Goal: Find specific page/section: Find specific page/section

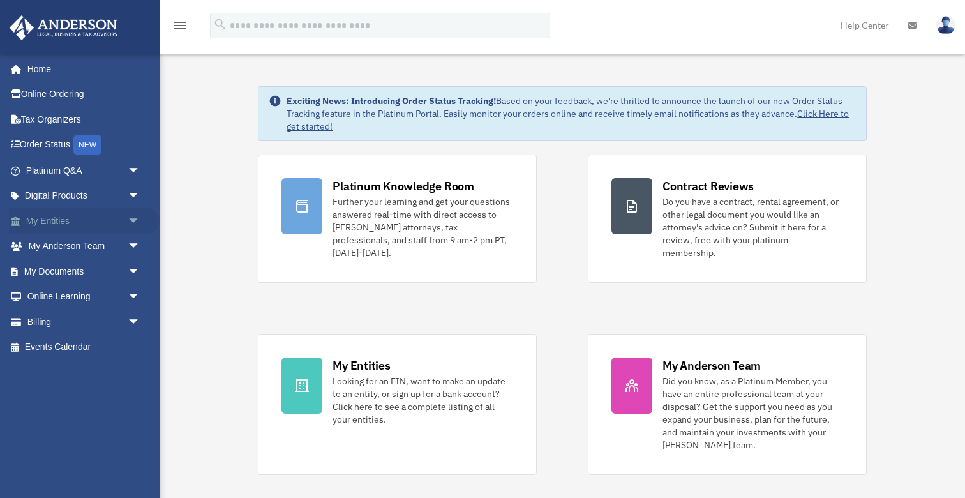
click at [133, 221] on span "arrow_drop_down" at bounding box center [141, 221] width 26 height 26
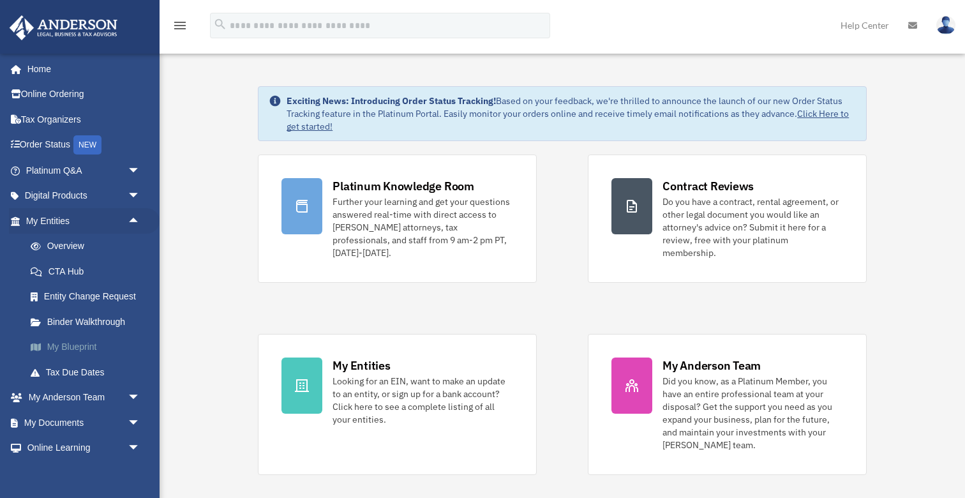
click at [77, 343] on link "My Blueprint" at bounding box center [89, 347] width 142 height 26
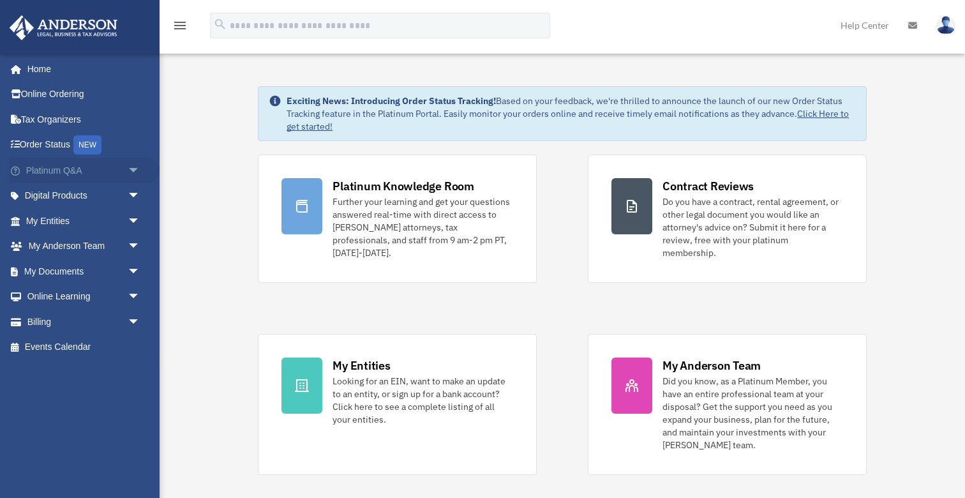
click at [133, 167] on span "arrow_drop_down" at bounding box center [141, 171] width 26 height 26
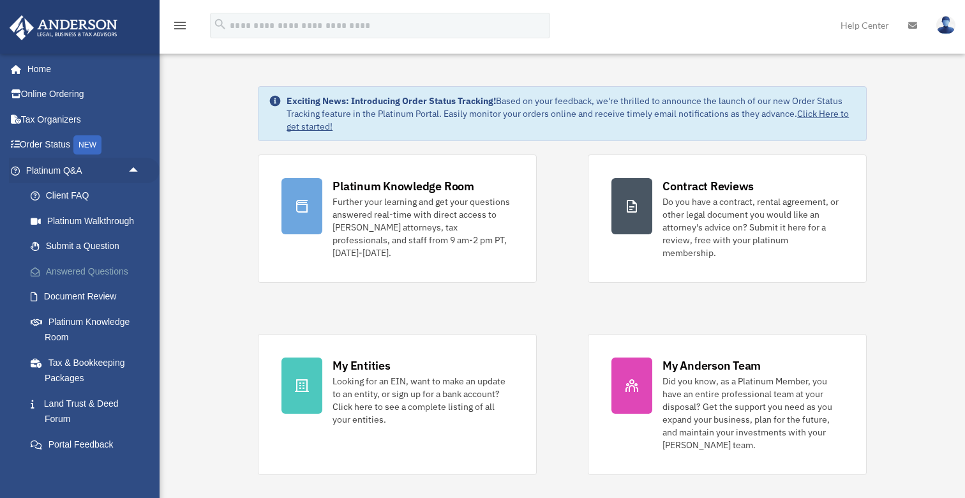
click at [110, 265] on link "Answered Questions" at bounding box center [89, 271] width 142 height 26
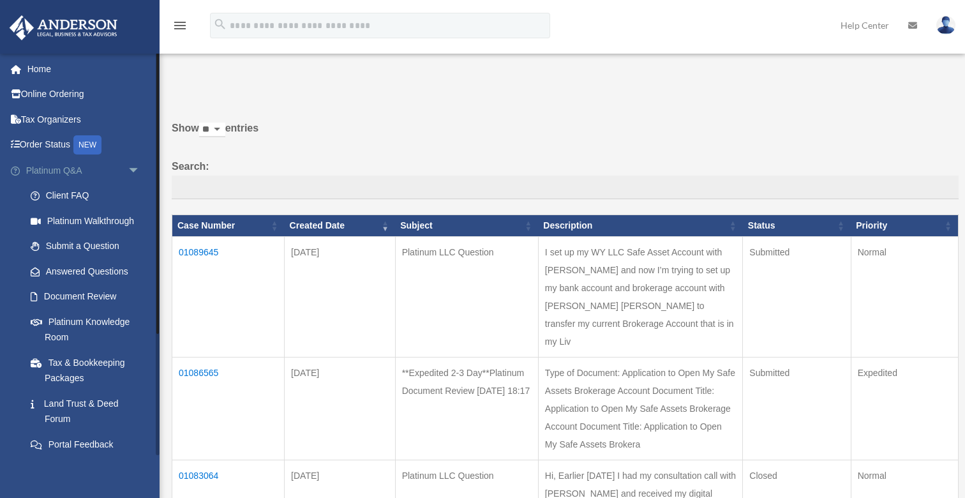
click at [137, 164] on span "arrow_drop_down" at bounding box center [141, 171] width 26 height 26
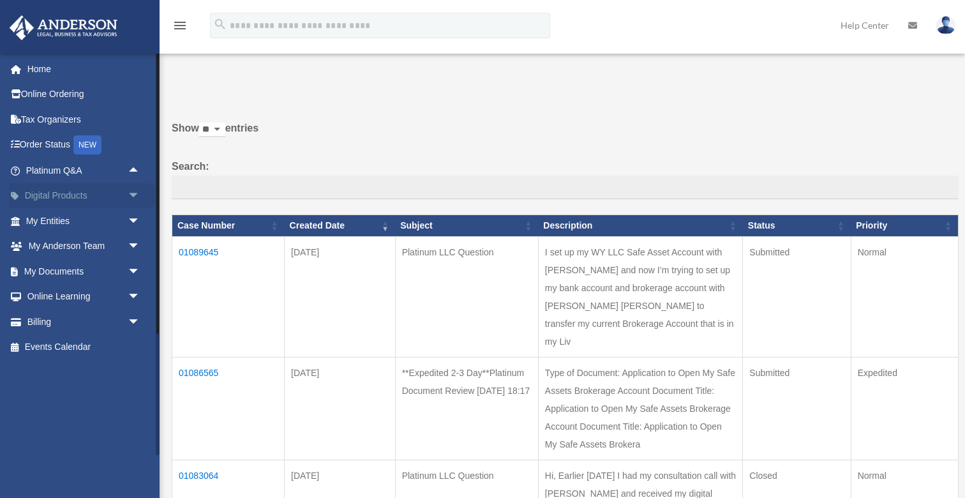
click at [134, 195] on span "arrow_drop_down" at bounding box center [141, 196] width 26 height 26
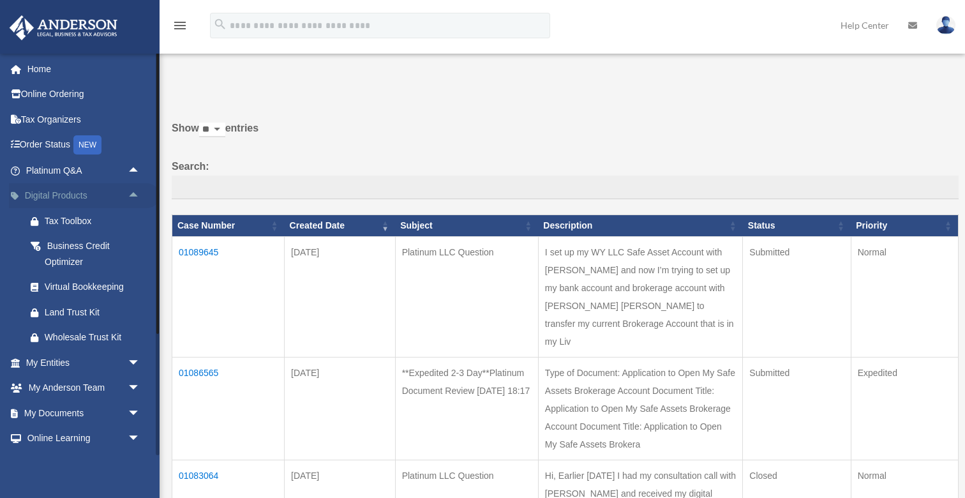
click at [134, 195] on span "arrow_drop_up" at bounding box center [141, 196] width 26 height 26
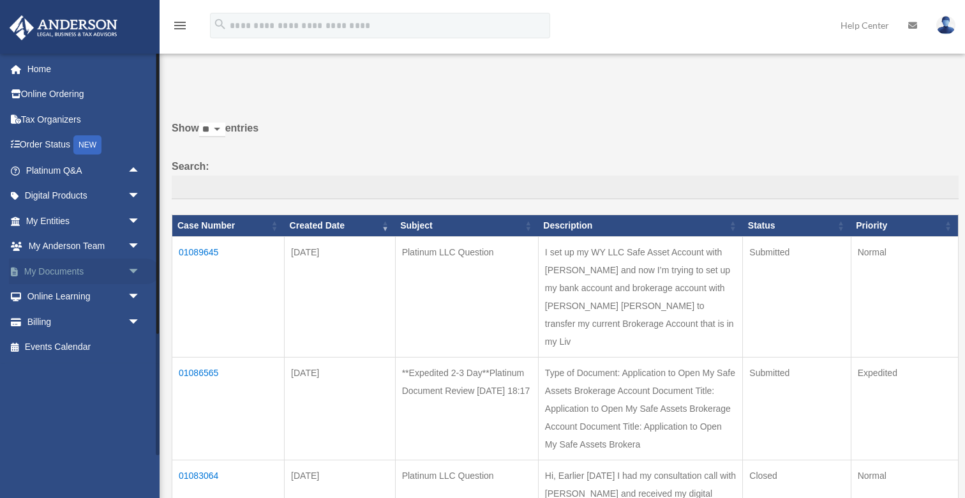
click at [134, 267] on span "arrow_drop_down" at bounding box center [141, 271] width 26 height 26
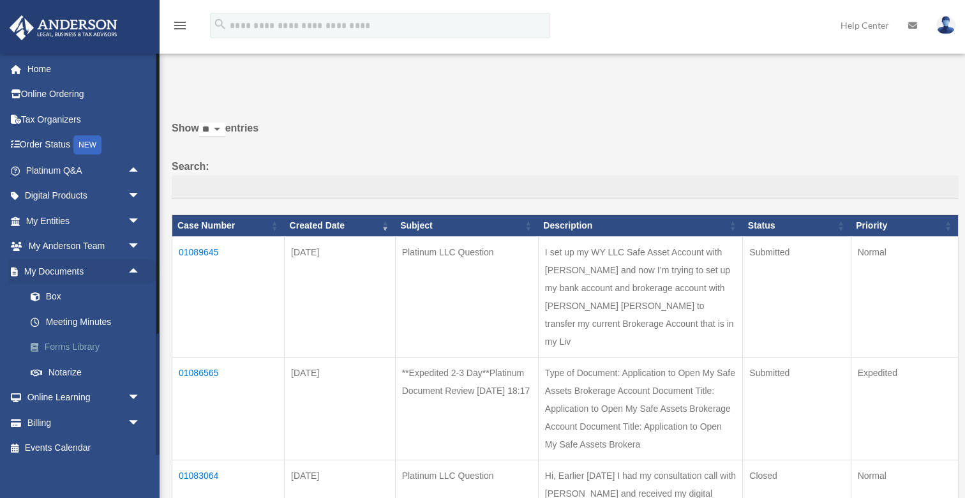
click at [72, 339] on link "Forms Library" at bounding box center [89, 347] width 142 height 26
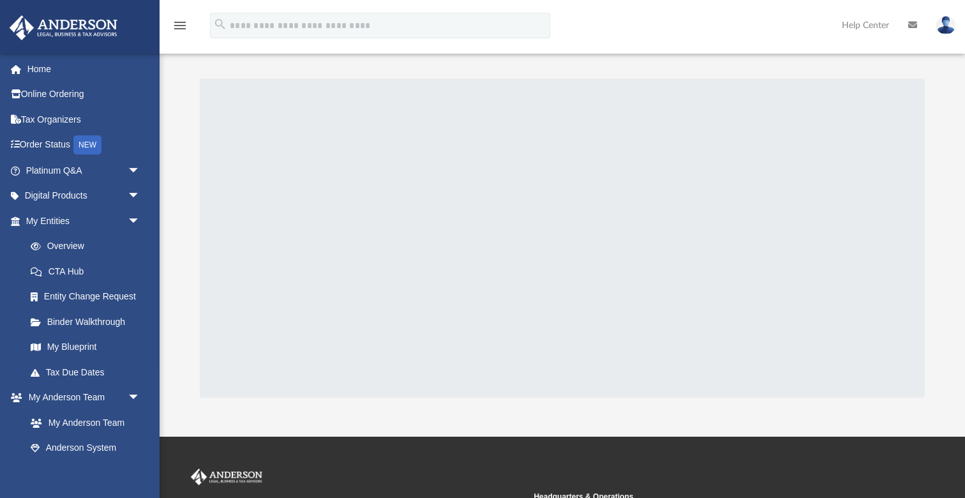
click at [614, 25] on div "menu search Site Menu add timctaylor34@gmail.com My Profile Reset Password Logo…" at bounding box center [483, 31] width 946 height 43
click at [615, 29] on div "menu search Site Menu add timctaylor34@gmail.com My Profile Reset Password Logo…" at bounding box center [483, 31] width 946 height 43
click at [133, 219] on span "arrow_drop_down" at bounding box center [141, 221] width 26 height 26
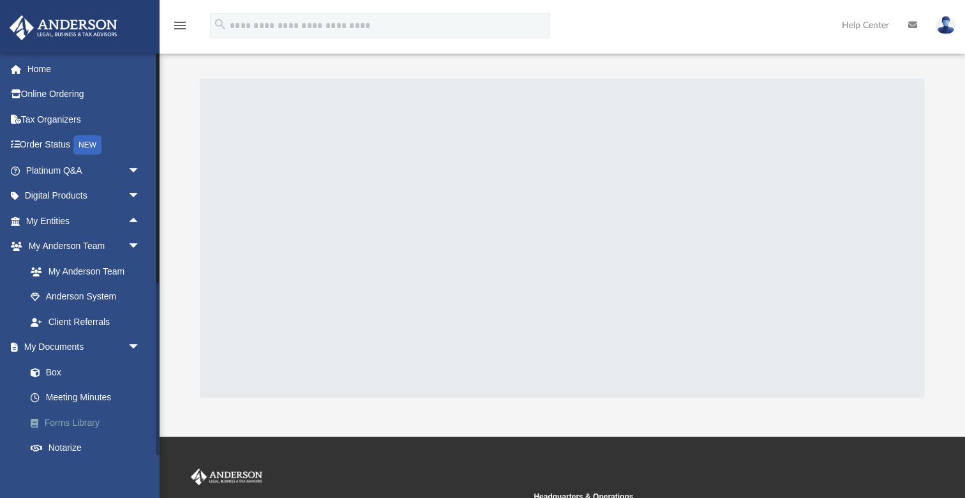
click at [79, 417] on link "Forms Library" at bounding box center [89, 423] width 142 height 26
click at [79, 420] on link "Forms Library" at bounding box center [89, 423] width 142 height 26
click at [542, 184] on div at bounding box center [562, 237] width 725 height 319
click at [59, 421] on link "Forms Library" at bounding box center [89, 423] width 142 height 26
click at [61, 419] on link "Forms Library" at bounding box center [89, 423] width 142 height 26
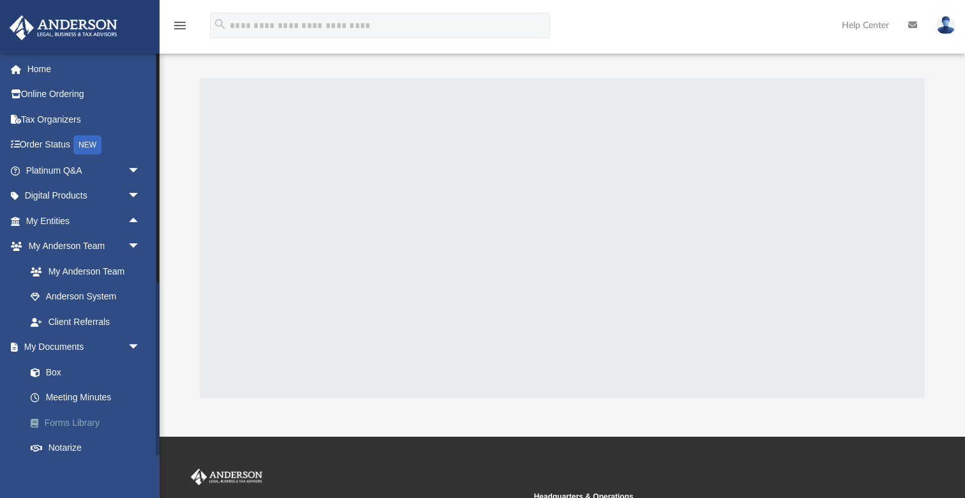
click at [71, 420] on link "Forms Library" at bounding box center [89, 423] width 142 height 26
click at [66, 420] on link "Forms Library" at bounding box center [89, 423] width 142 height 26
click at [69, 416] on link "Forms Library" at bounding box center [89, 423] width 142 height 26
click at [619, 36] on div "menu search Site Menu add timctaylor34@gmail.com My Profile Reset Password Logo…" at bounding box center [483, 31] width 946 height 43
click at [110, 267] on link "My Anderson Team" at bounding box center [89, 271] width 142 height 26
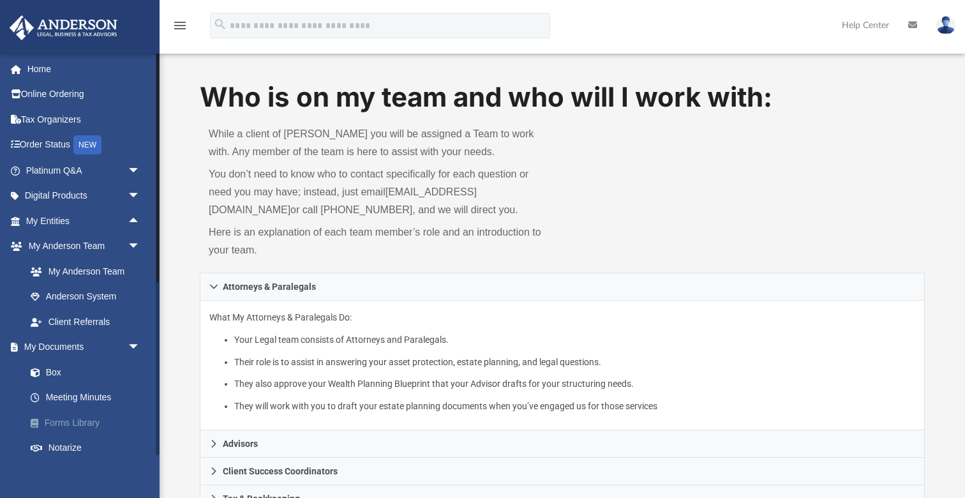
click at [87, 417] on link "Forms Library" at bounding box center [89, 423] width 142 height 26
